Goal: Book appointment/travel/reservation

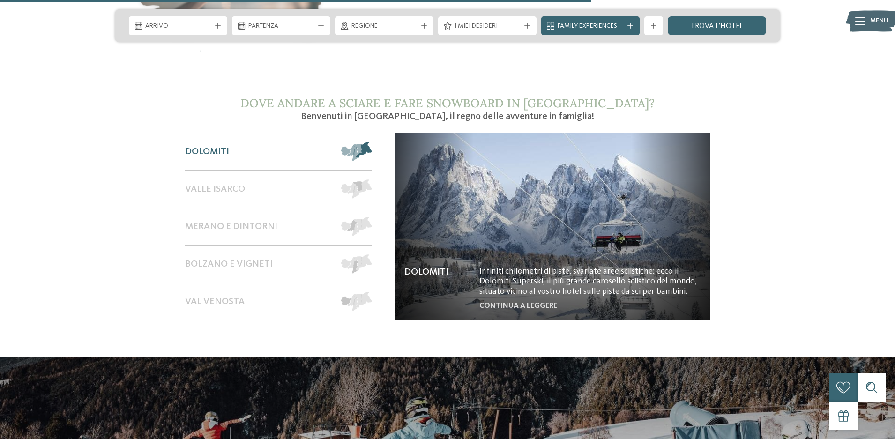
scroll to position [1687, 0]
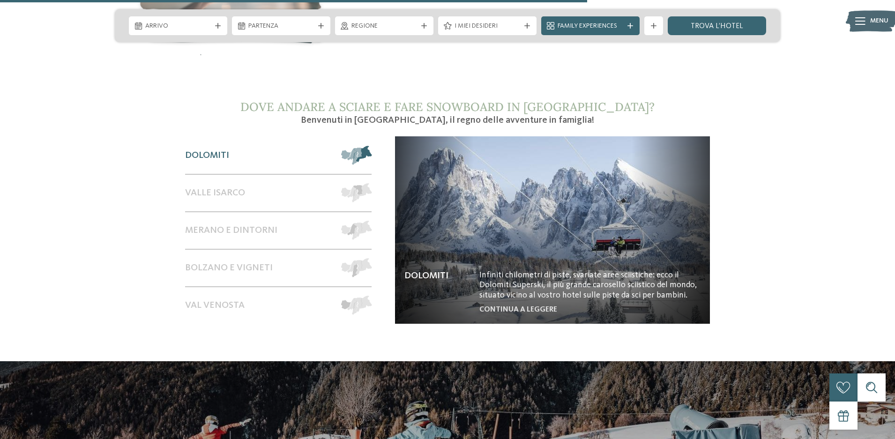
click at [255, 146] on div "Dolomiti" at bounding box center [258, 155] width 147 height 37
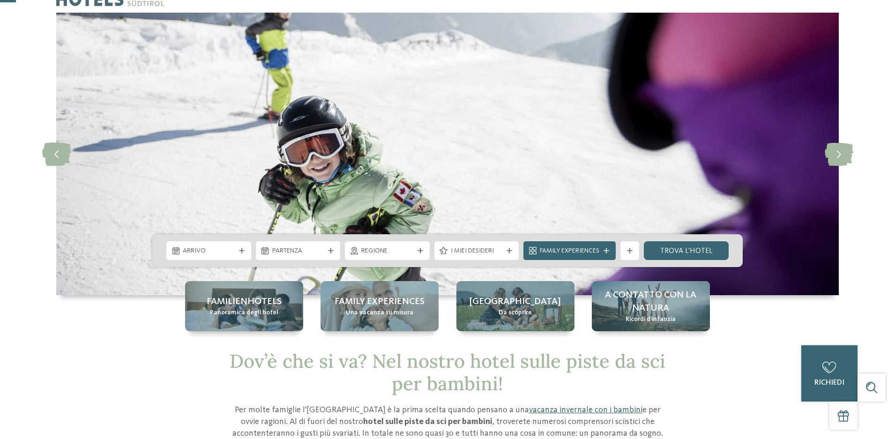
scroll to position [0, 0]
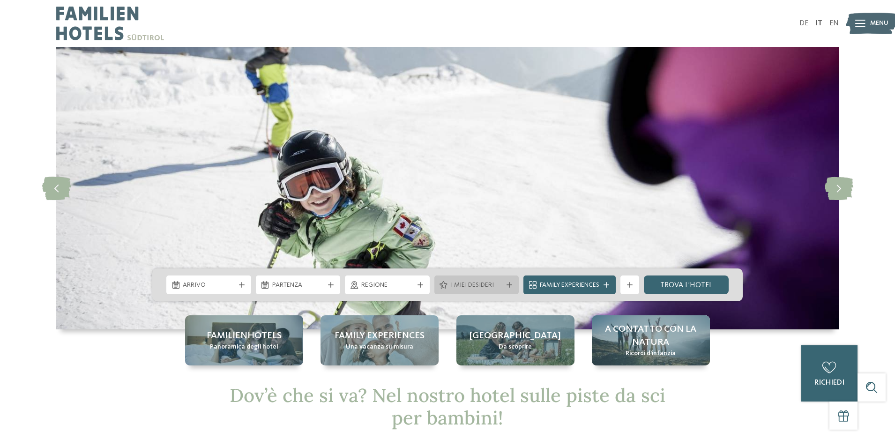
click at [501, 282] on span "I miei desideri" at bounding box center [477, 285] width 52 height 9
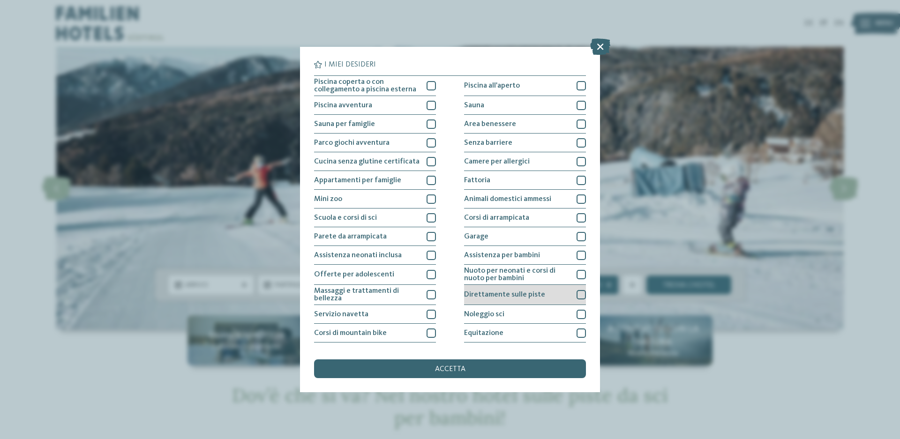
click at [511, 289] on div "Direttamente sulle piste" at bounding box center [525, 295] width 122 height 20
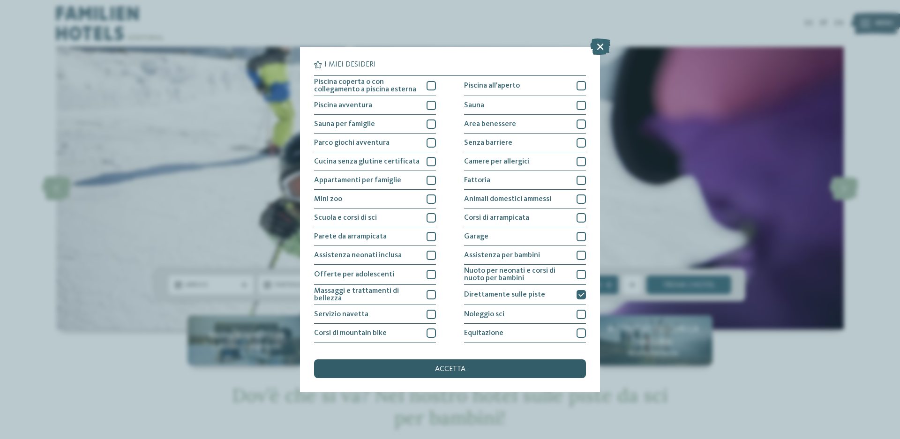
click at [454, 369] on span "accetta" at bounding box center [450, 368] width 30 height 7
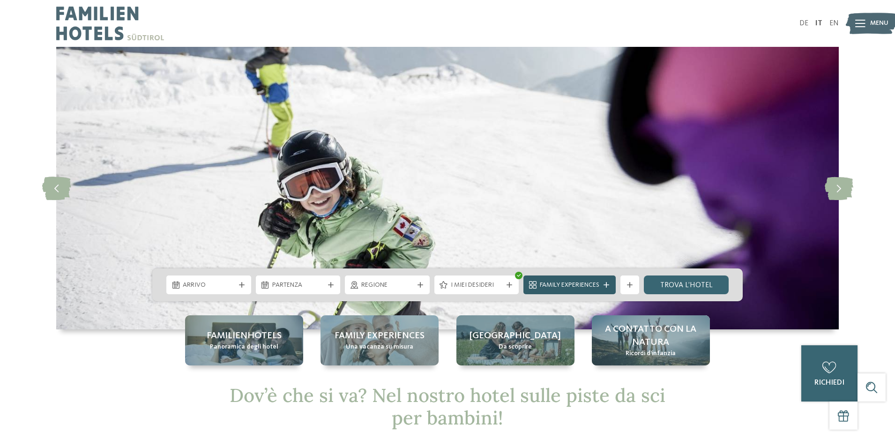
click at [558, 284] on span "Family Experiences" at bounding box center [569, 285] width 59 height 9
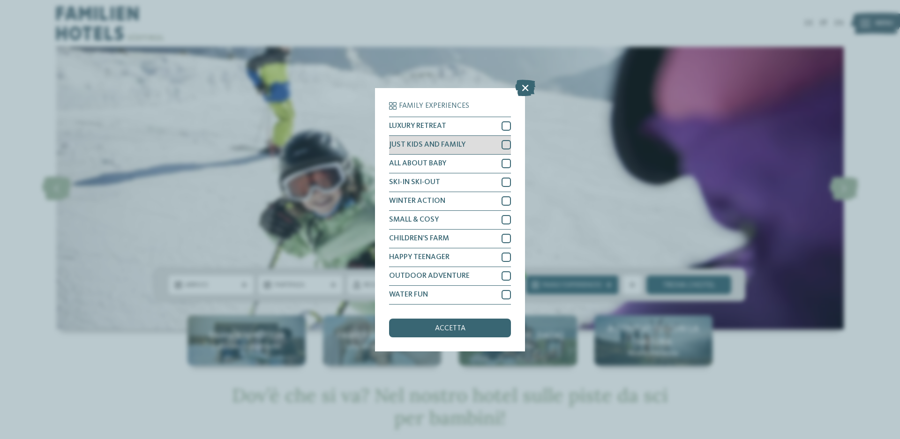
click at [504, 147] on div at bounding box center [505, 144] width 9 height 9
click at [506, 164] on div at bounding box center [505, 163] width 9 height 9
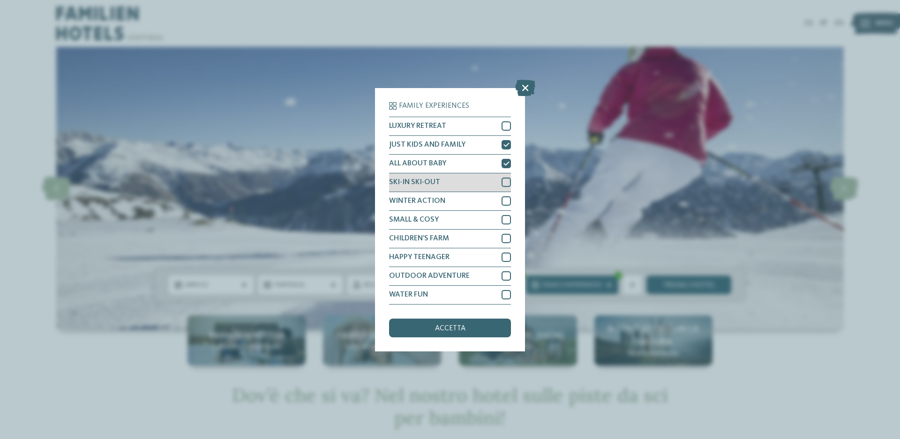
click at [506, 187] on div "SKI-IN SKI-OUT" at bounding box center [450, 182] width 122 height 19
click at [476, 329] on div "accetta" at bounding box center [450, 328] width 122 height 19
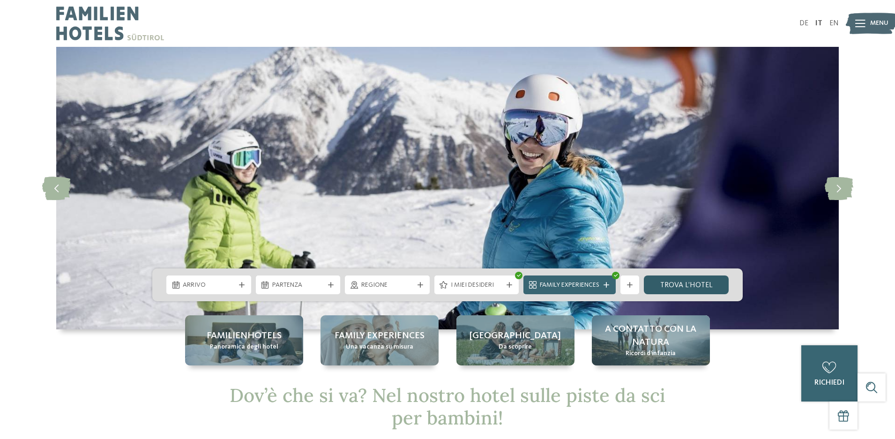
click at [694, 286] on link "trova l’hotel" at bounding box center [686, 284] width 85 height 19
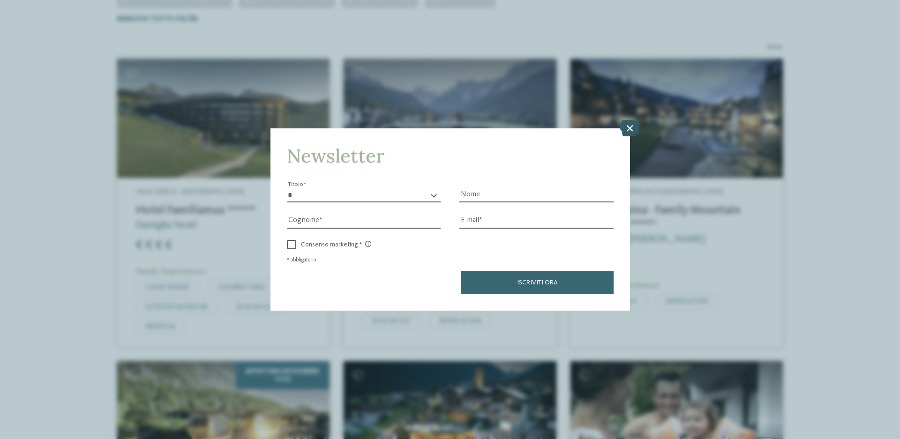
click at [628, 126] on icon at bounding box center [629, 128] width 20 height 16
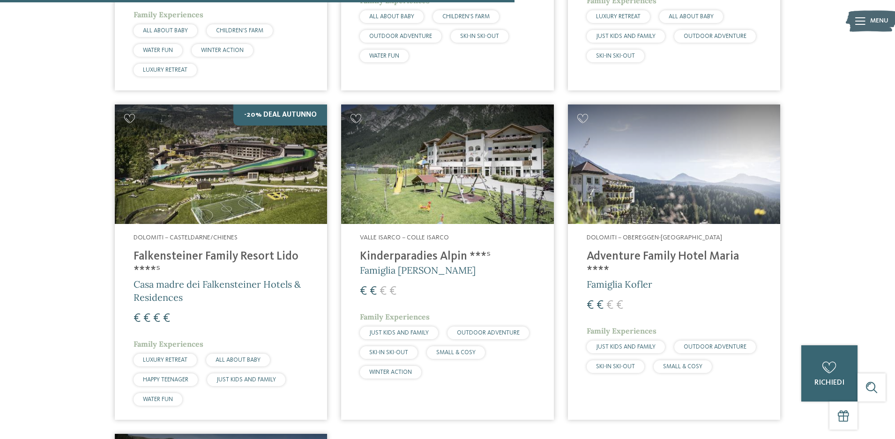
scroll to position [869, 0]
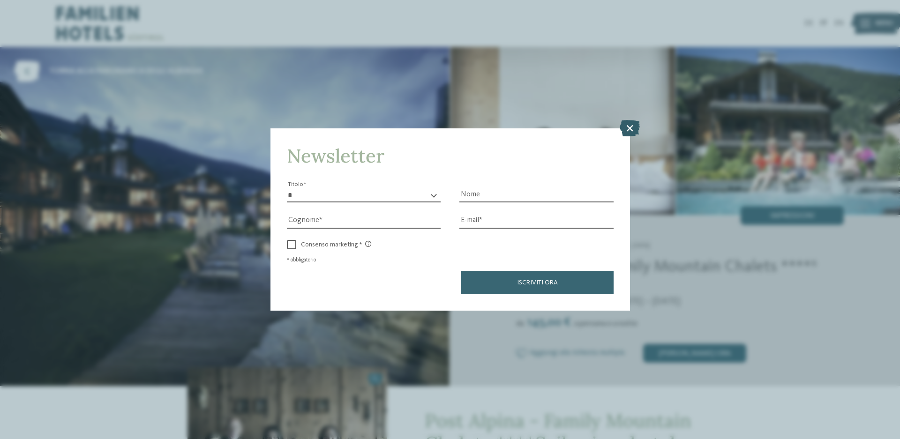
click at [626, 128] on icon at bounding box center [629, 128] width 20 height 16
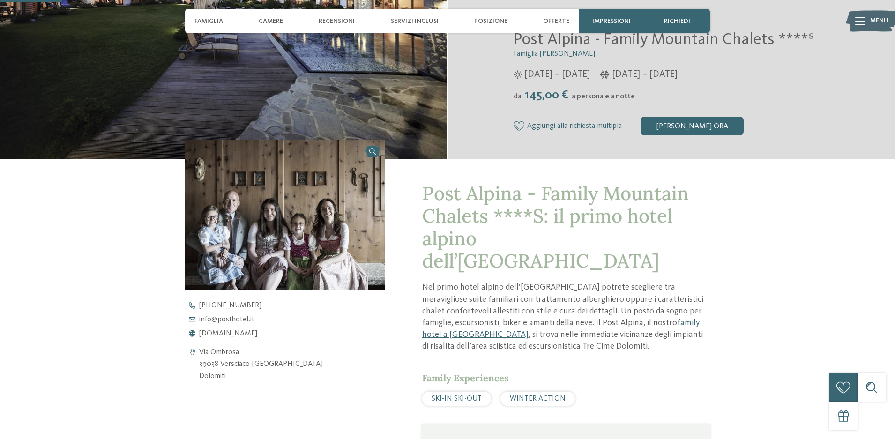
scroll to position [234, 0]
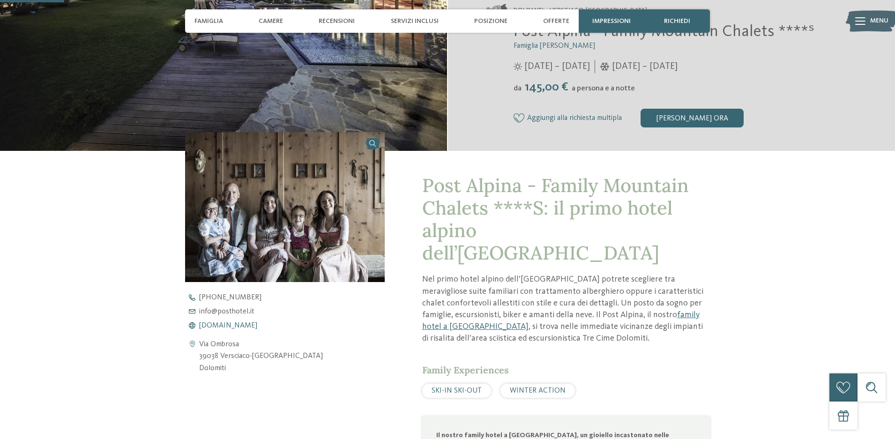
click at [243, 328] on span "www.postalpina.it" at bounding box center [228, 325] width 58 height 7
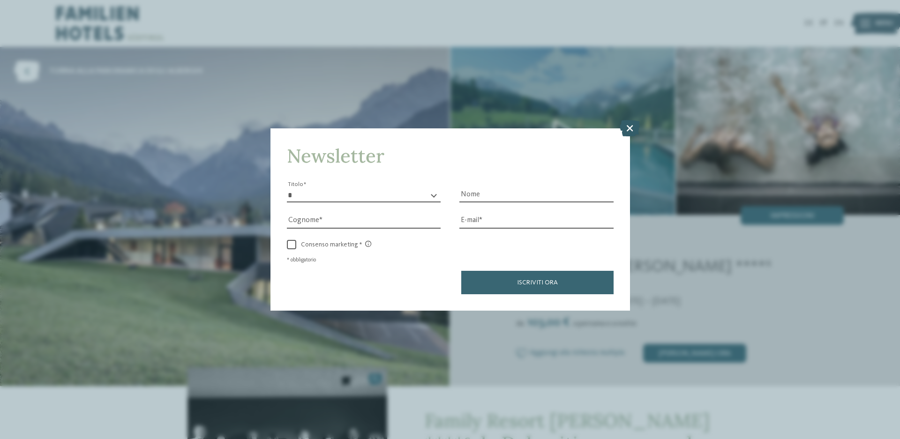
click at [628, 125] on icon at bounding box center [629, 128] width 20 height 16
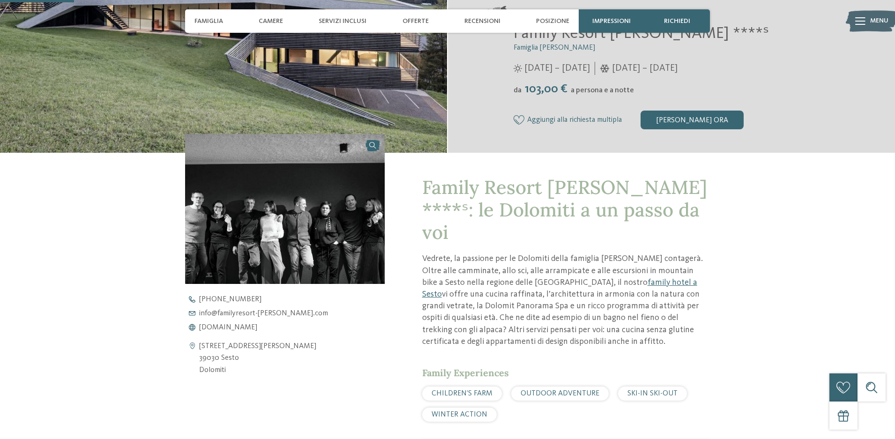
scroll to position [234, 0]
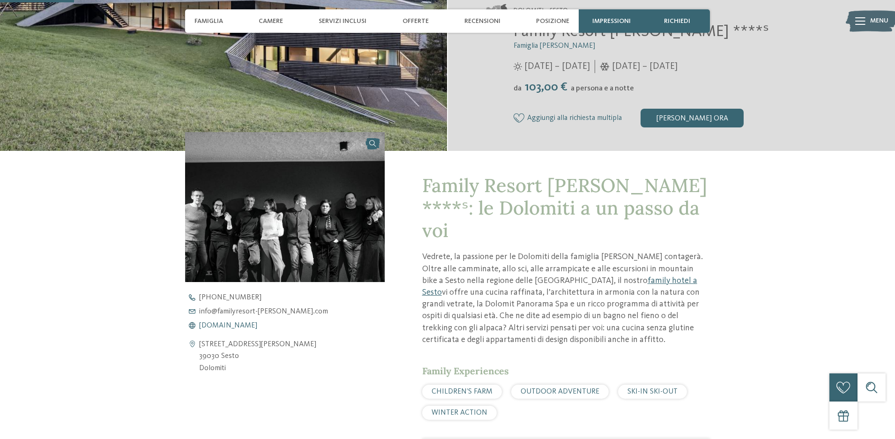
click at [240, 323] on span "www.familyresort-rainer.com" at bounding box center [228, 325] width 58 height 7
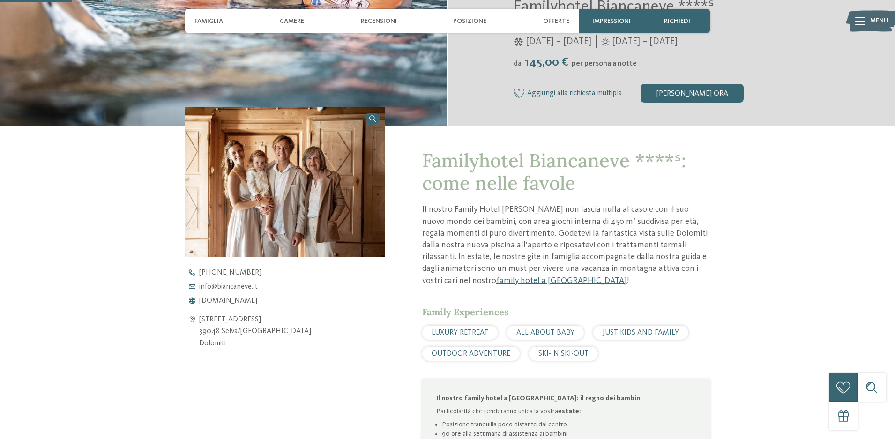
scroll to position [281, 0]
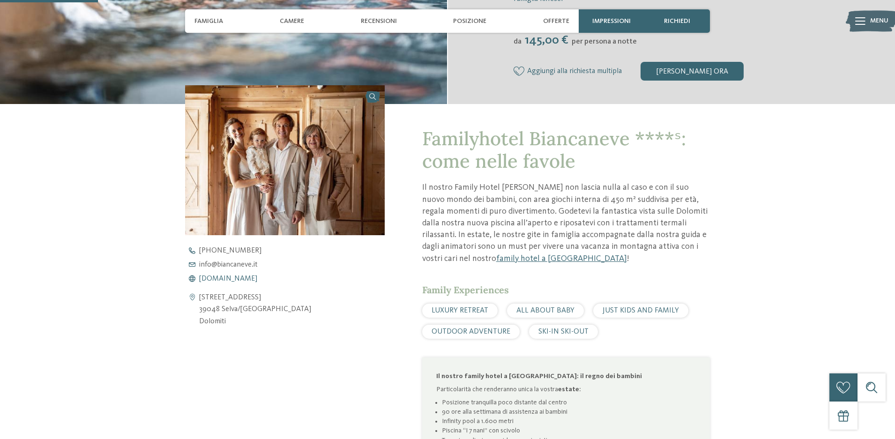
click at [240, 280] on span "www.biancaneve.it" at bounding box center [228, 278] width 58 height 7
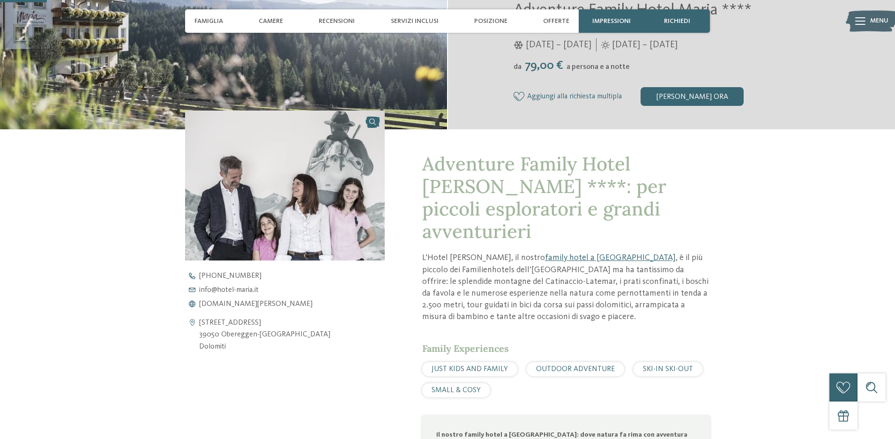
scroll to position [281, 0]
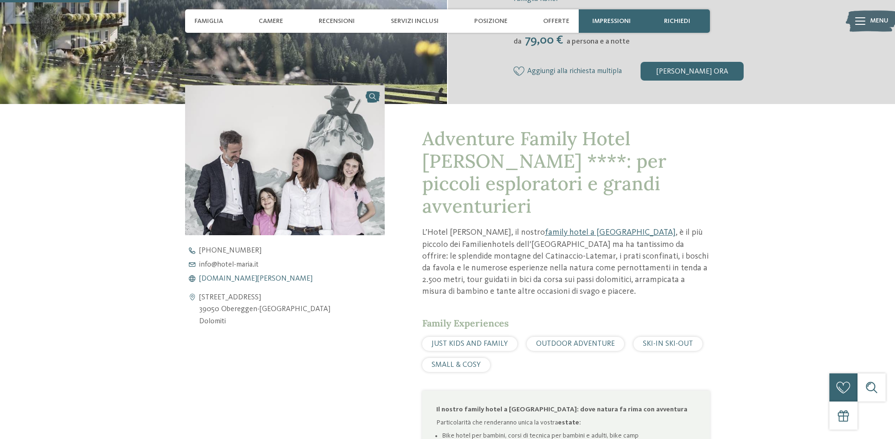
click at [243, 282] on span "[DOMAIN_NAME][PERSON_NAME]" at bounding box center [255, 278] width 113 height 7
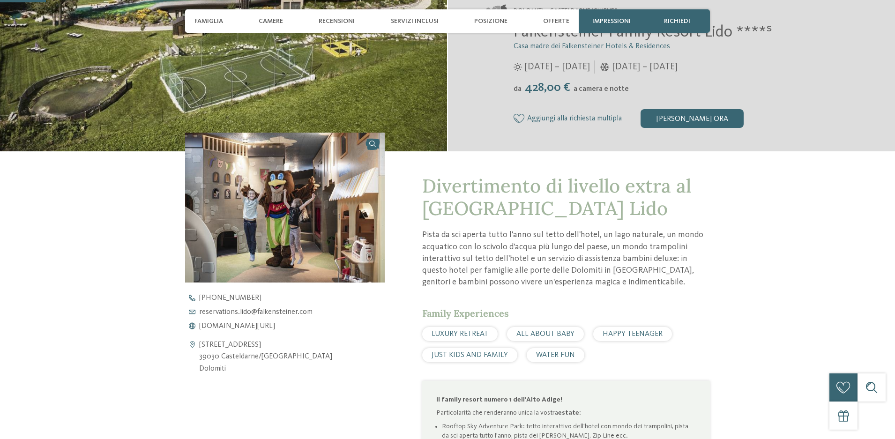
scroll to position [281, 0]
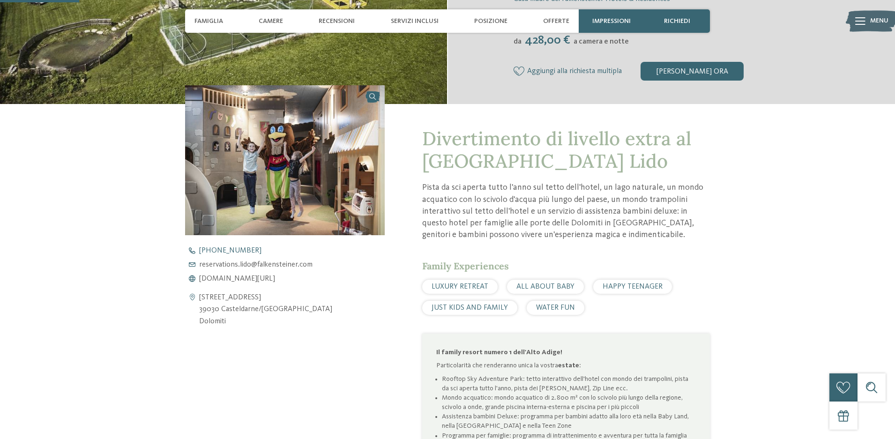
drag, startPoint x: 315, startPoint y: 276, endPoint x: 317, endPoint y: 252, distance: 24.4
click at [275, 276] on span "www.falkensteiner.com/it/family-resort-lido" at bounding box center [237, 278] width 76 height 7
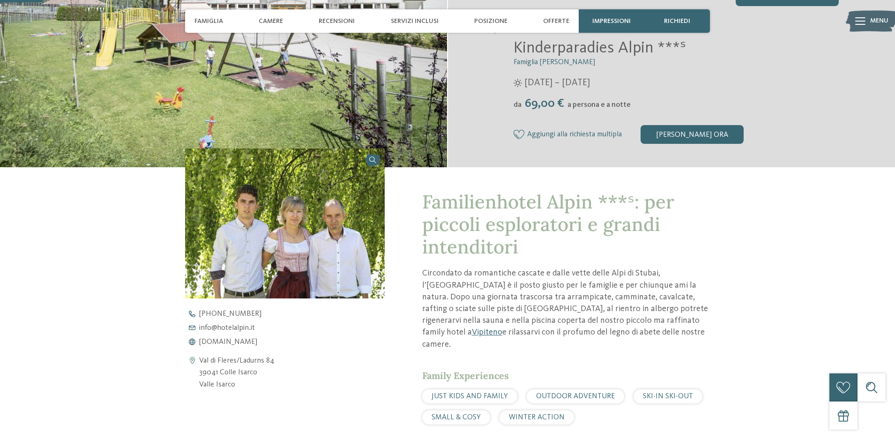
scroll to position [234, 0]
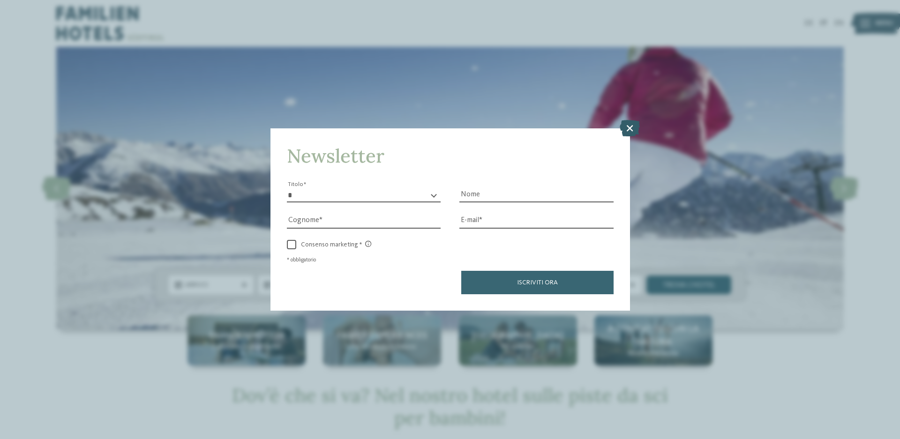
click at [628, 121] on icon at bounding box center [629, 128] width 20 height 16
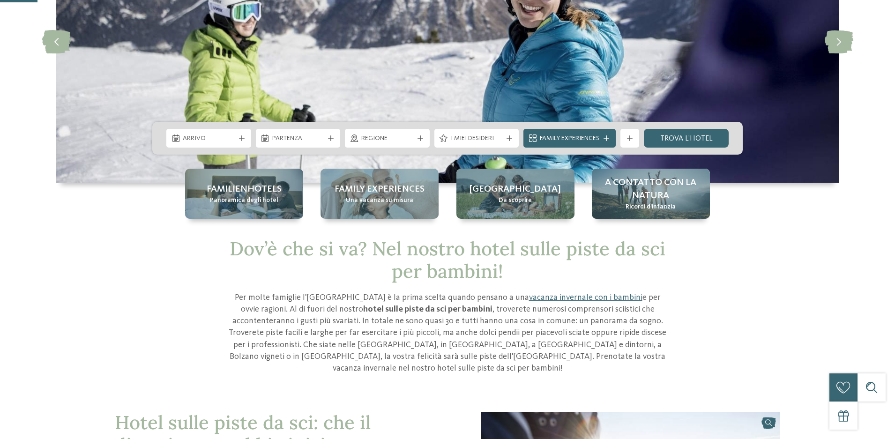
scroll to position [234, 0]
